Goal: Task Accomplishment & Management: Complete application form

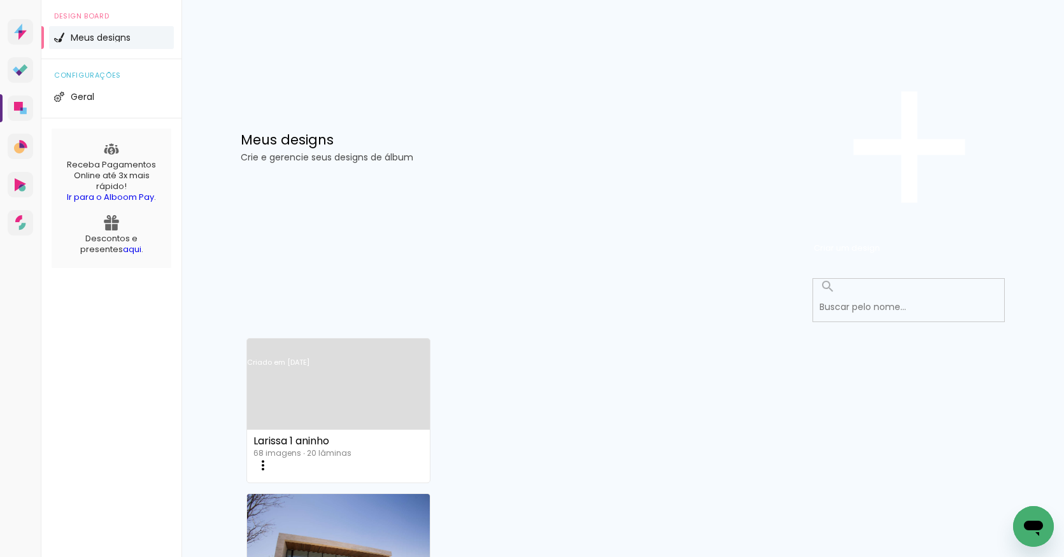
click at [340, 343] on link "Criado em [DATE]" at bounding box center [338, 379] width 183 height 72
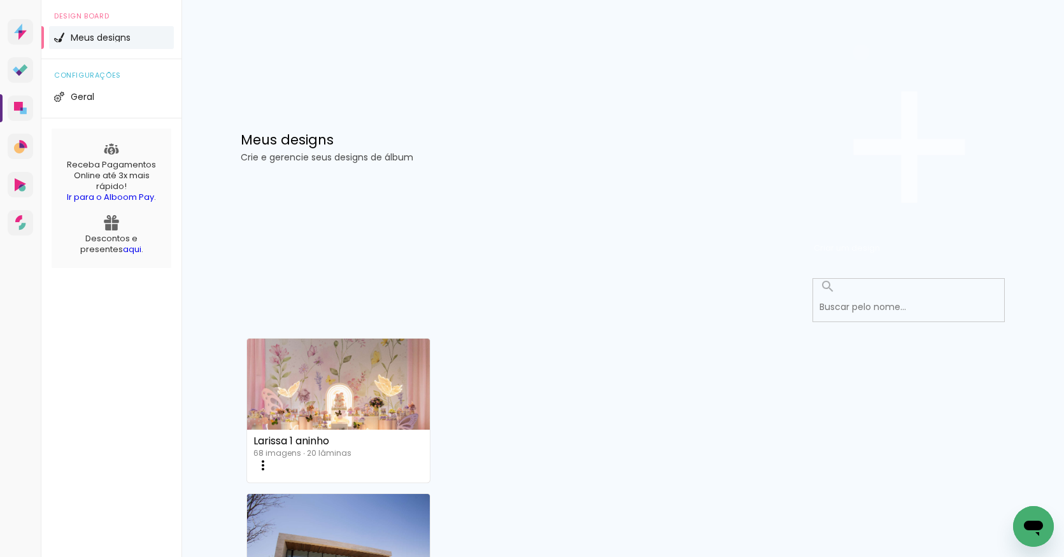
click at [880, 242] on span "Criar um design" at bounding box center [846, 248] width 66 height 12
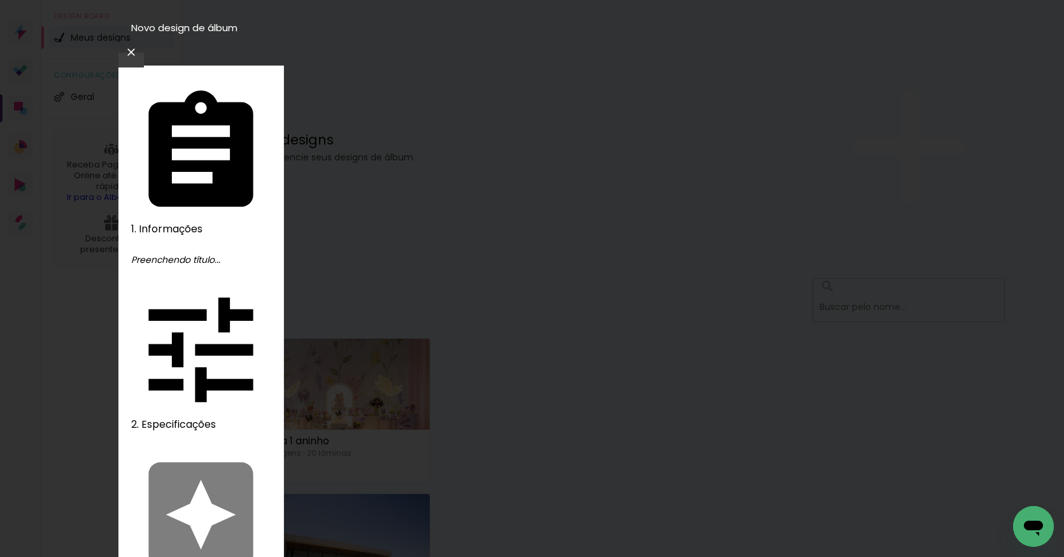
type input "N"
type input "Batizado e 1 aninho Lucas"
type paper-input "Batizado e 1 aninho Lucas"
click at [0, 0] on slot "Avançar" at bounding box center [0, 0] width 0 height 0
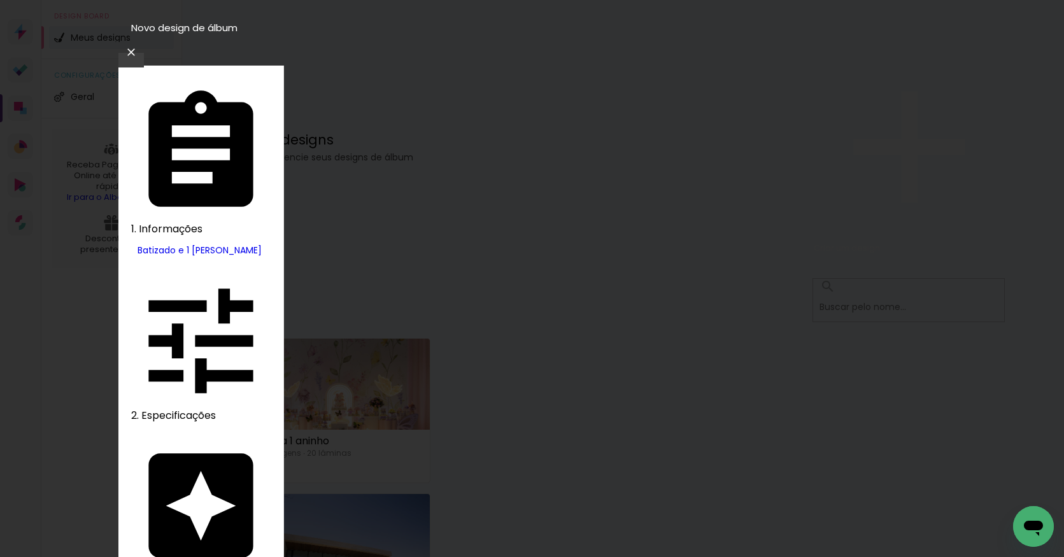
type input "pho"
type paper-input "pho"
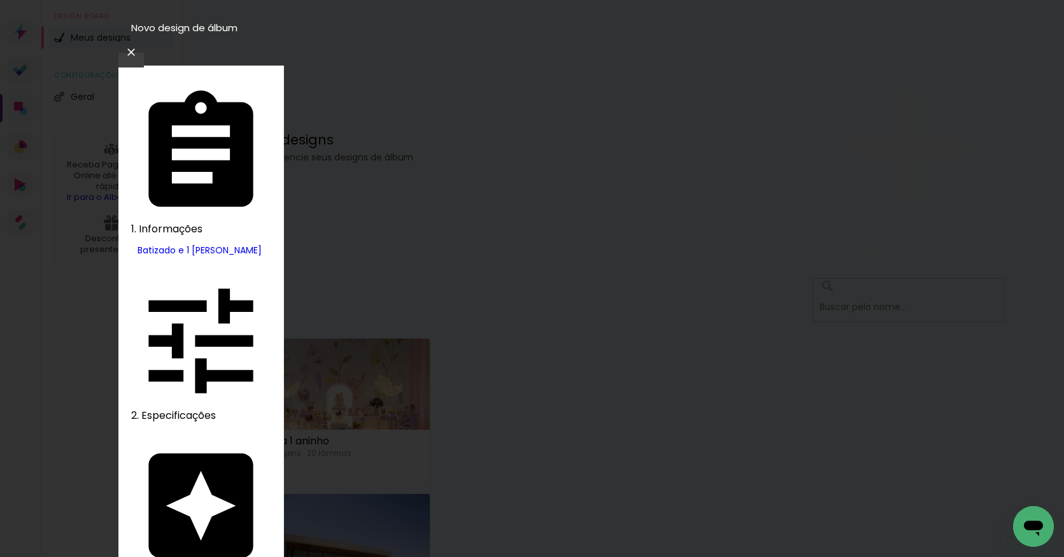
click at [0, 0] on slot "Avançar" at bounding box center [0, 0] width 0 height 0
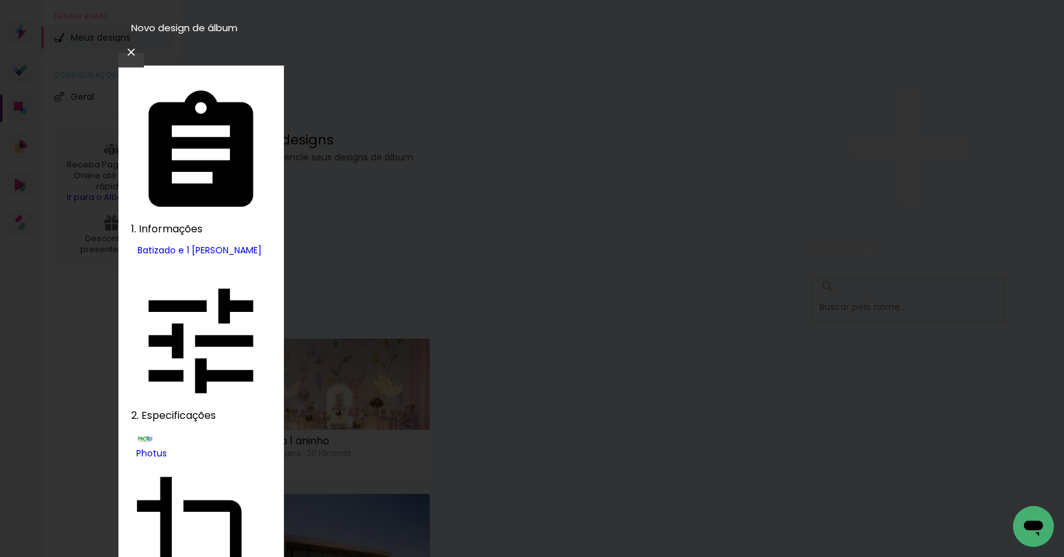
scroll to position [73, 0]
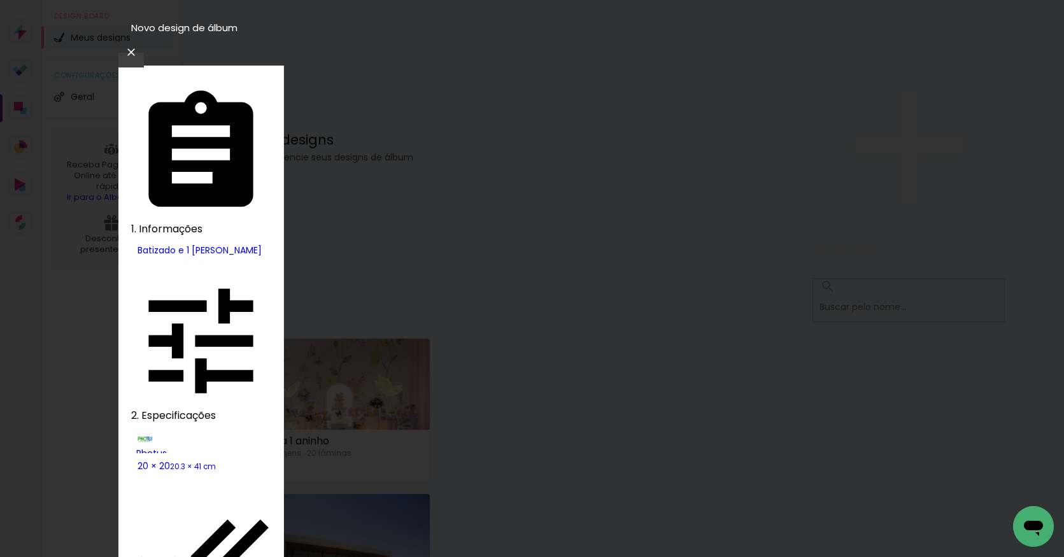
type paper-checkbox "on"
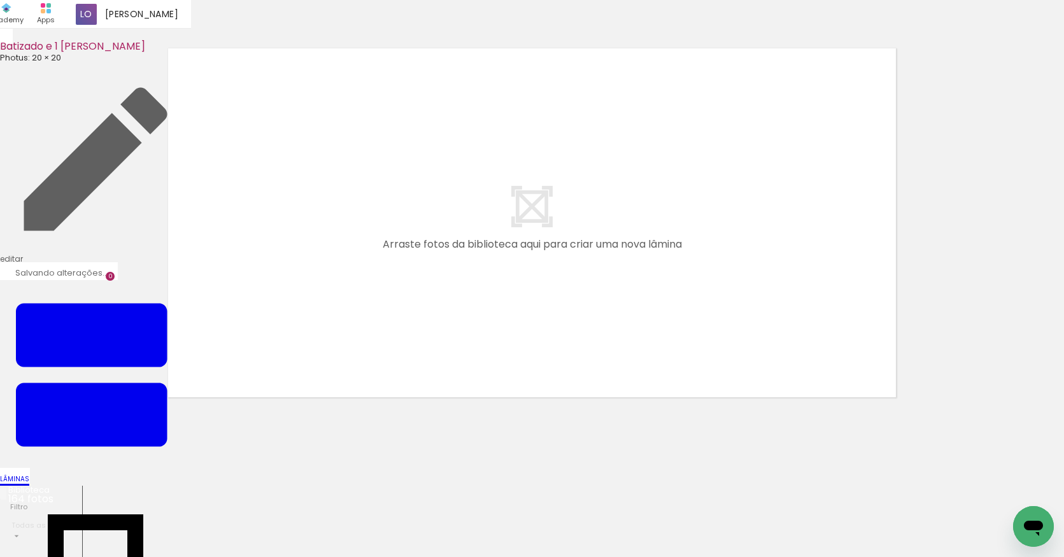
scroll to position [0, 10736]
